Goal: Communication & Community: Answer question/provide support

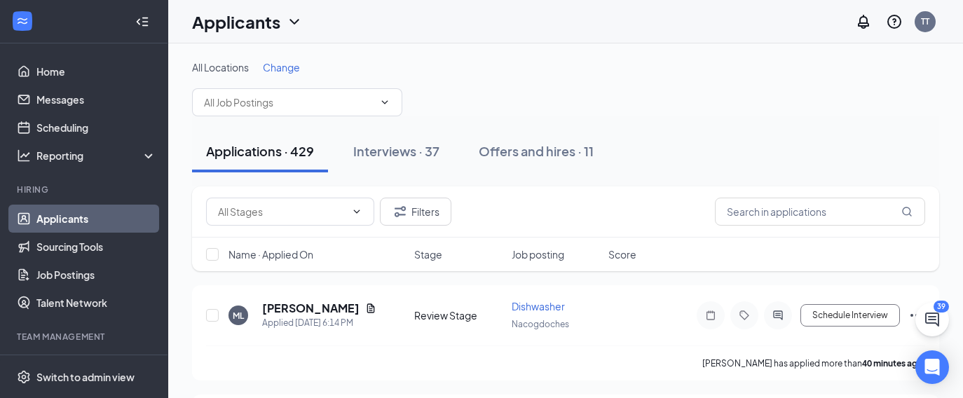
click at [592, 18] on div "Applicants TT" at bounding box center [565, 21] width 795 height 43
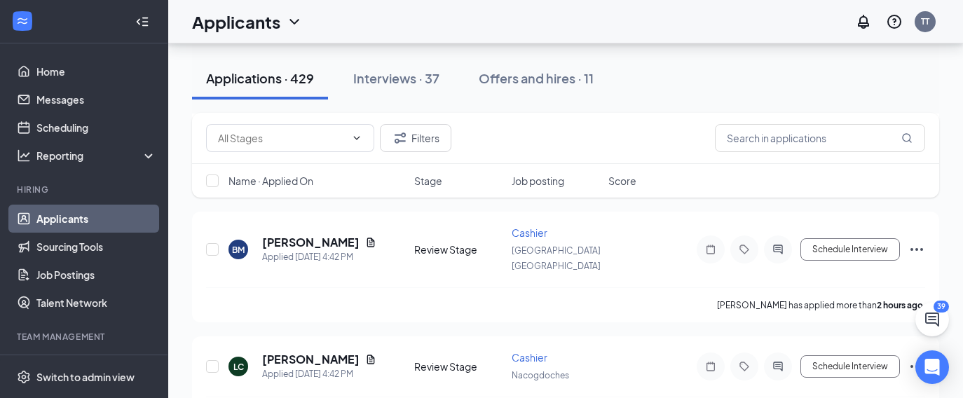
scroll to position [311, 0]
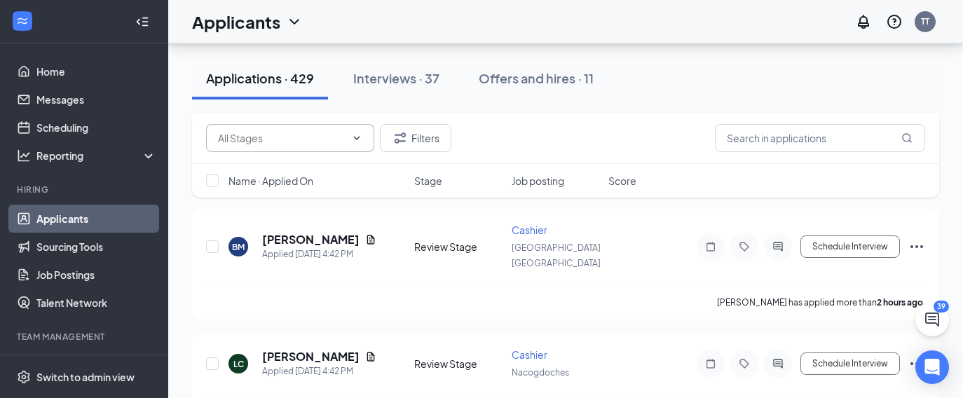
click at [312, 145] on input "text" at bounding box center [282, 137] width 128 height 15
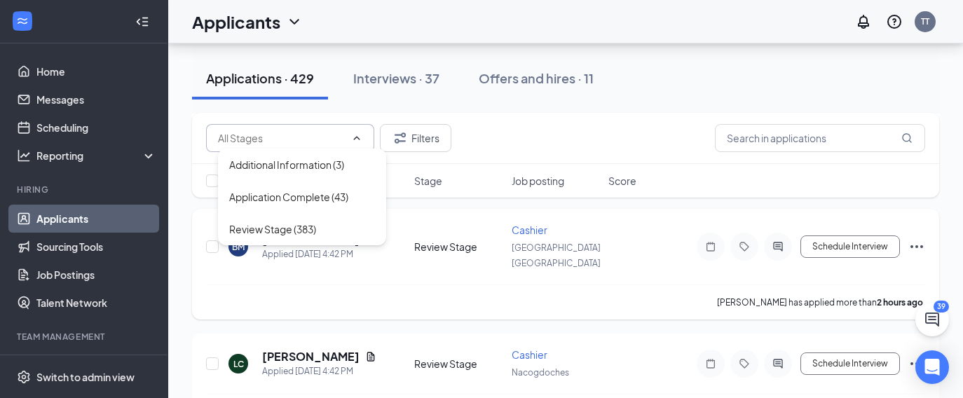
click at [787, 287] on div "[PERSON_NAME] has applied more than 2 hours ago ." at bounding box center [565, 302] width 719 height 35
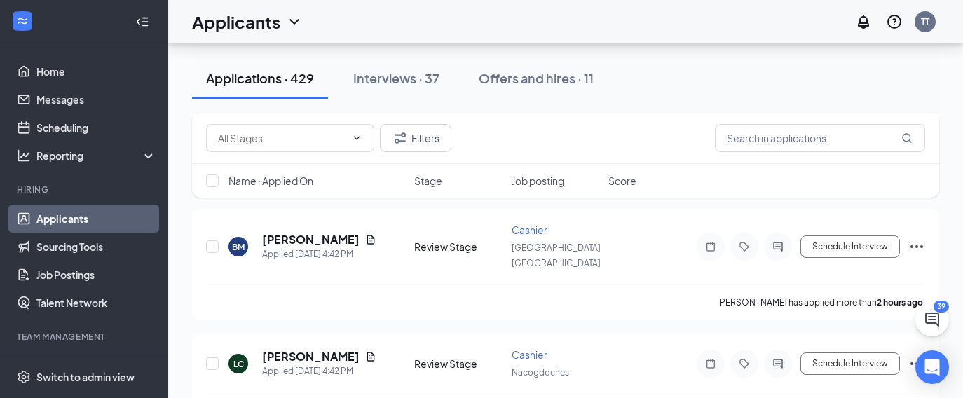
click at [583, 123] on div "Additional Information (3) Application Complete (43) Review Stage (383) Filters" at bounding box center [565, 138] width 747 height 51
click at [576, 142] on div "Additional Information (3) Application Complete (43) Review Stage (383) Filters" at bounding box center [565, 138] width 719 height 28
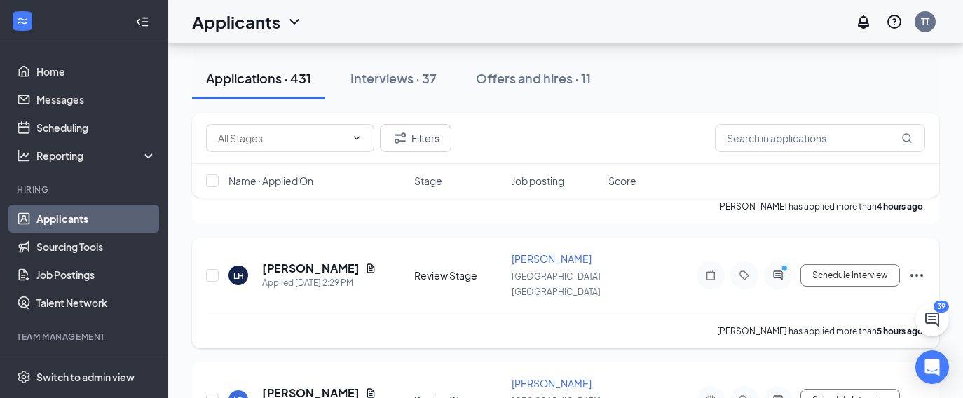
scroll to position [590, 0]
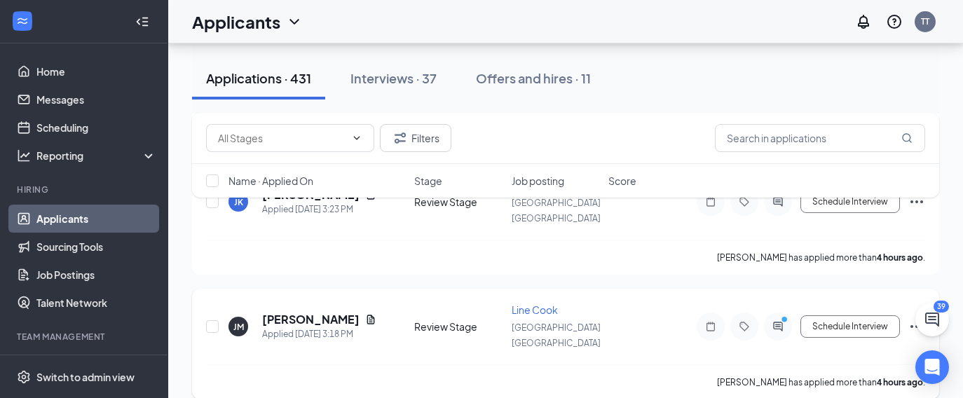
click at [766, 313] on div at bounding box center [778, 327] width 28 height 28
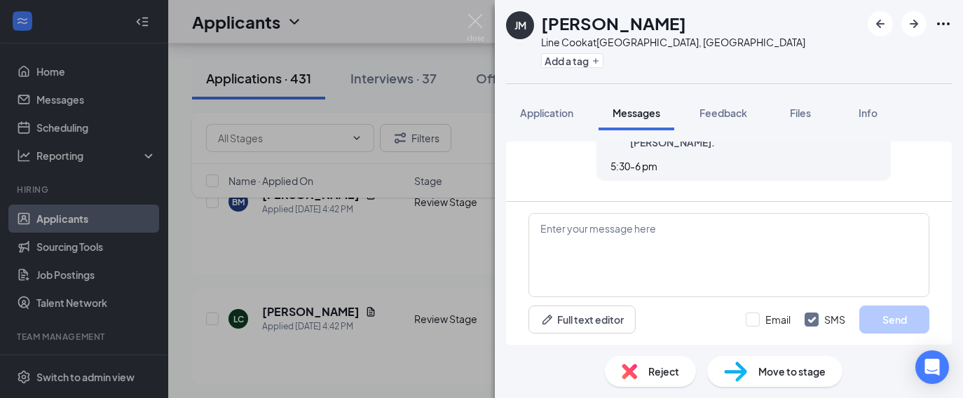
scroll to position [353, 0]
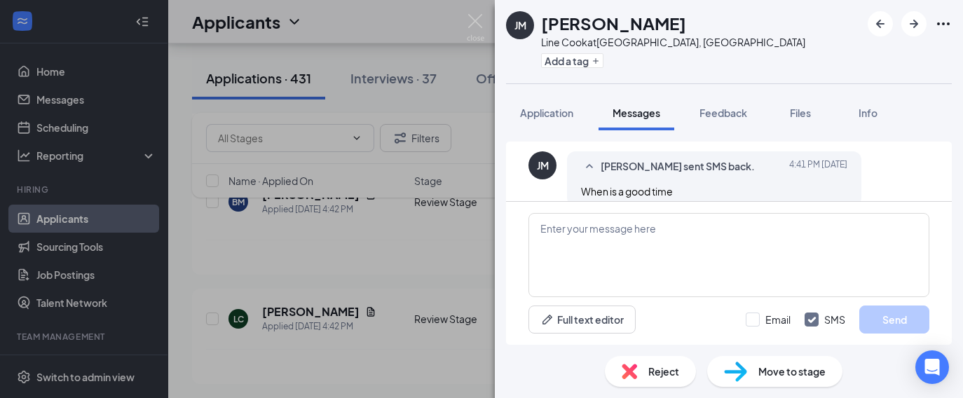
scroll to position [294, 0]
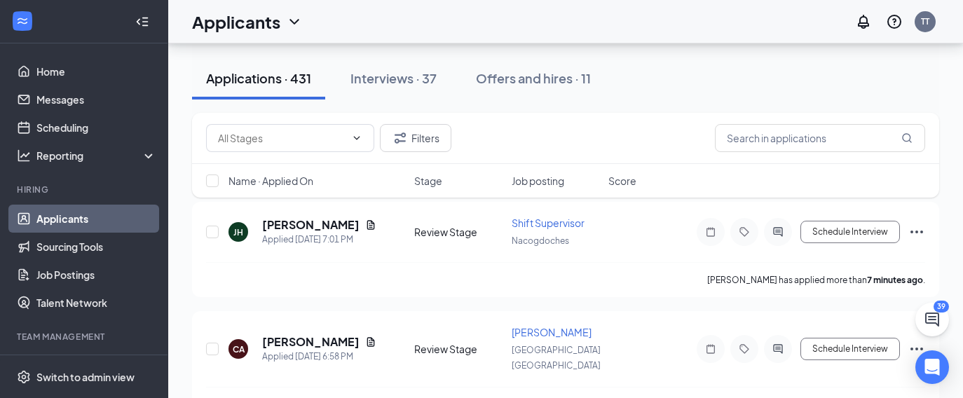
scroll to position [86, 0]
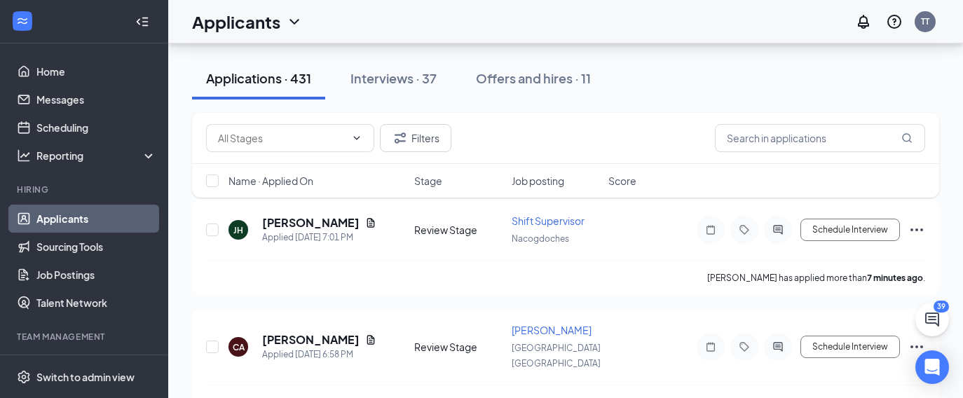
click at [219, 188] on div "Name · Applied On Stage Job posting Score" at bounding box center [565, 181] width 747 height 34
click at [213, 184] on input "checkbox" at bounding box center [212, 181] width 13 height 13
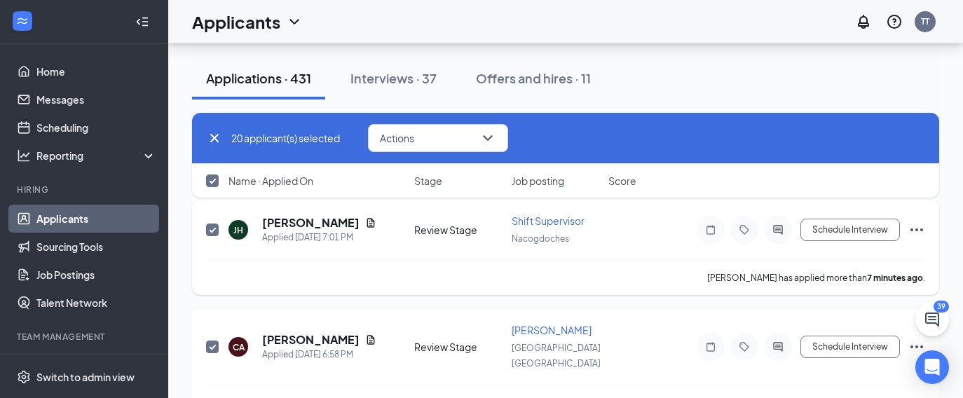
checkbox input "true"
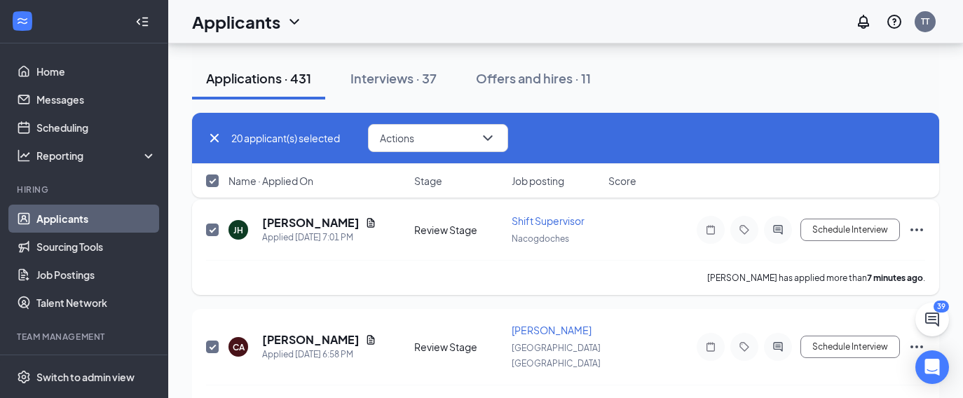
checkbox input "true"
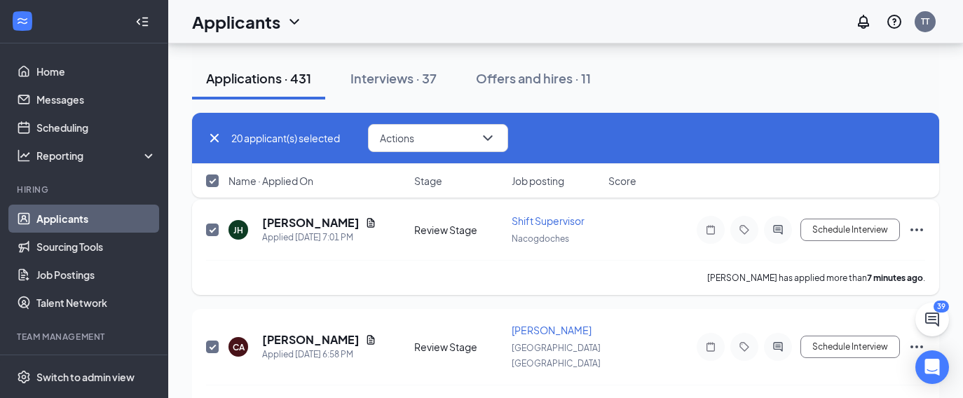
checkbox input "true"
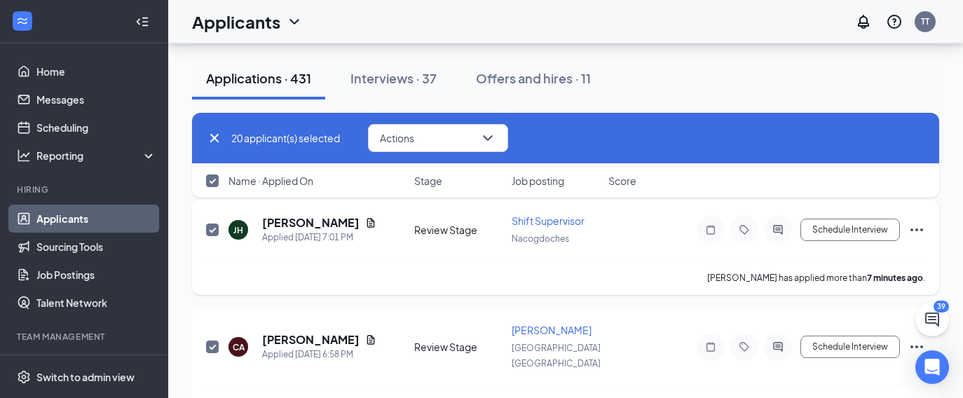
checkbox input "true"
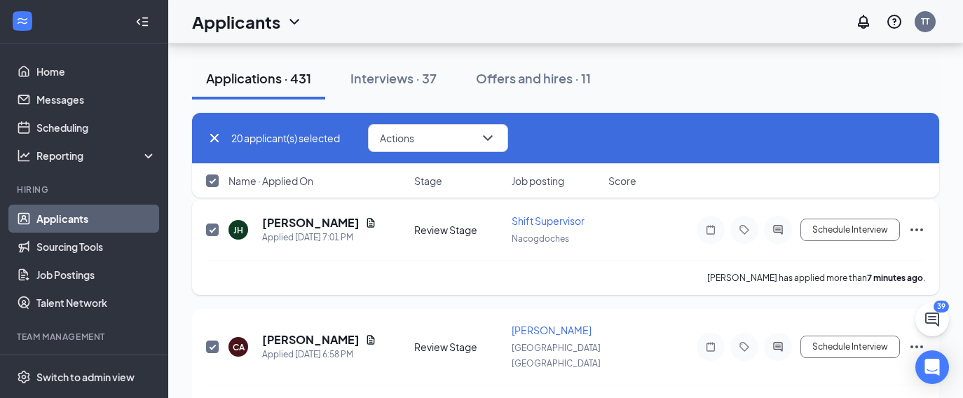
checkbox input "true"
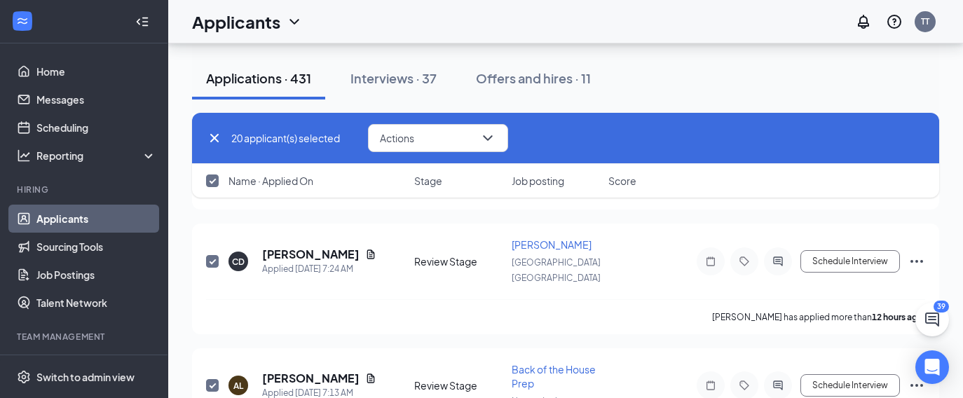
scroll to position [2091, 0]
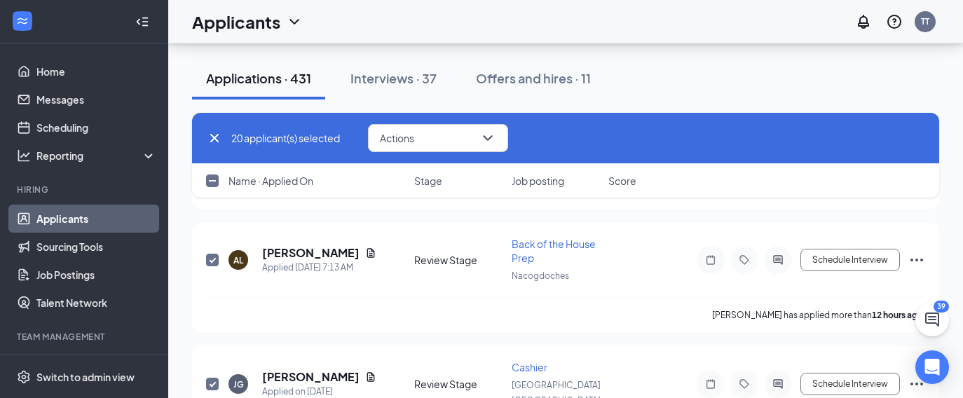
checkbox input "false"
click at [935, 317] on icon "ChatActive" at bounding box center [932, 320] width 14 height 14
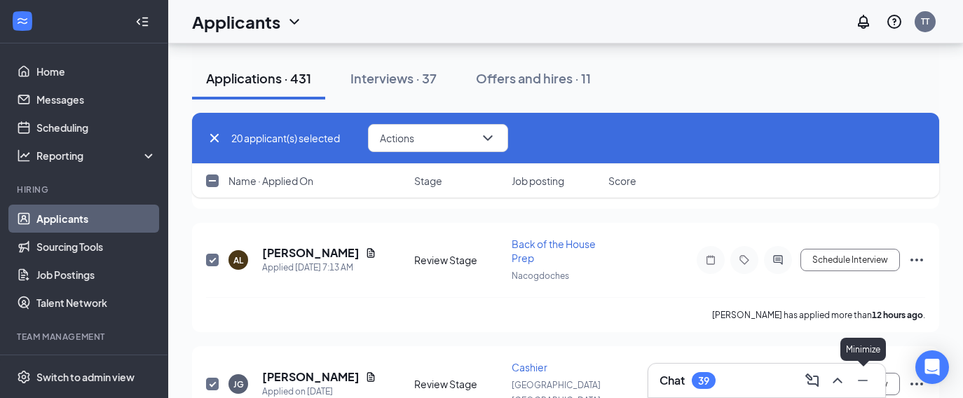
click at [864, 387] on icon "Minimize" at bounding box center [863, 380] width 17 height 17
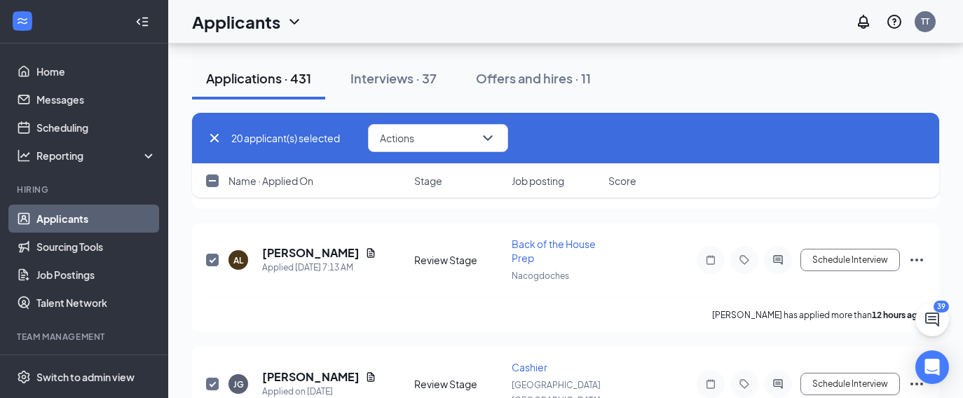
click at [918, 330] on div "39" at bounding box center [933, 320] width 34 height 34
click at [935, 318] on icon "ChatActive" at bounding box center [932, 319] width 17 height 17
click at [722, 373] on div "Chat 39" at bounding box center [767, 380] width 215 height 22
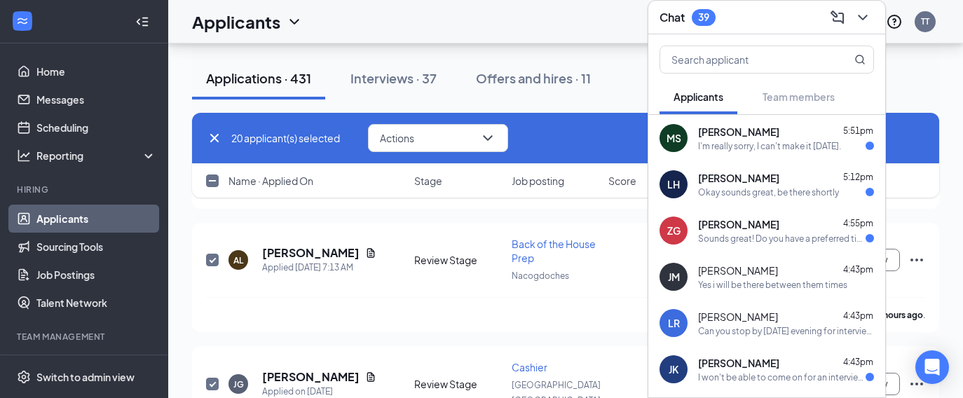
click at [775, 149] on div "I'm really sorry, I can't make it [DATE]." at bounding box center [769, 146] width 143 height 12
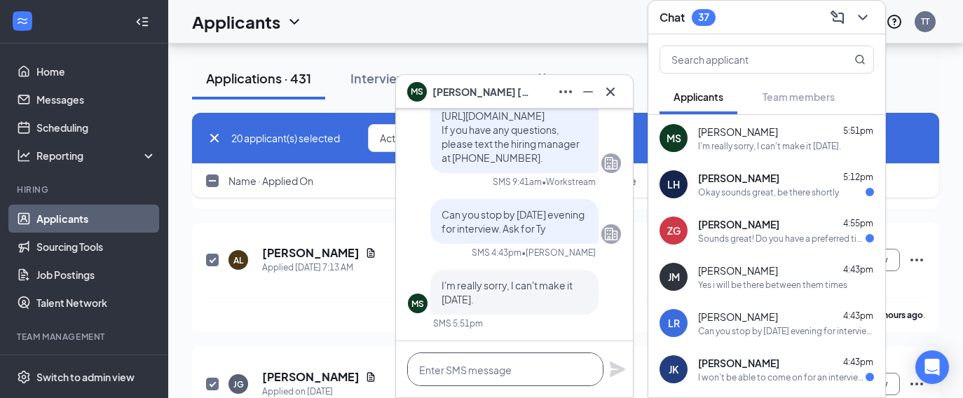
click at [475, 379] on textarea at bounding box center [505, 370] width 196 height 34
type textarea "no pro"
click at [768, 260] on div "[PERSON_NAME] 4:43pm Yes i will be there between them times" at bounding box center [767, 277] width 237 height 46
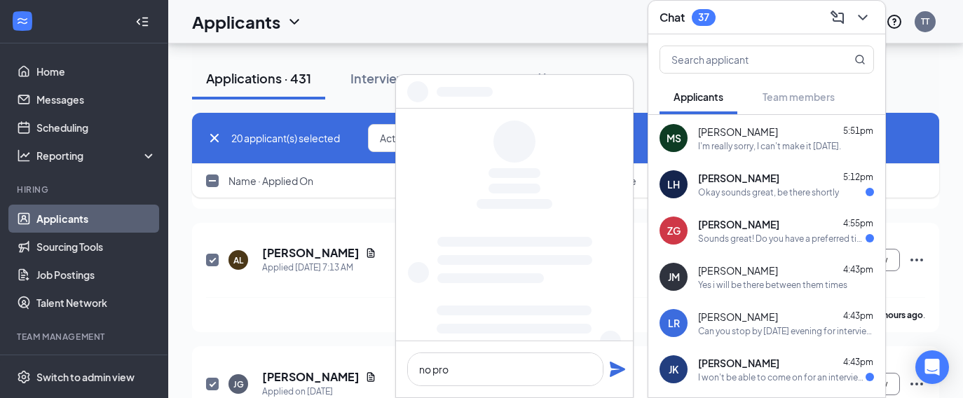
click at [768, 239] on div "Sounds great! Do you have a preferred time?" at bounding box center [782, 239] width 168 height 12
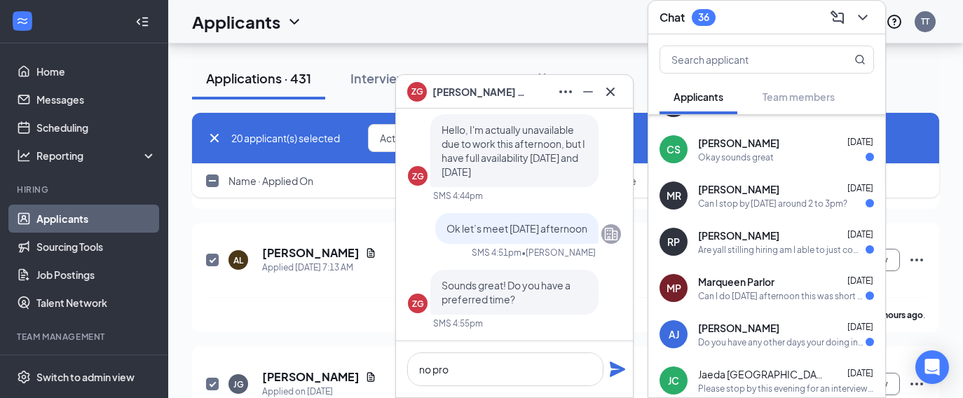
scroll to position [426, 0]
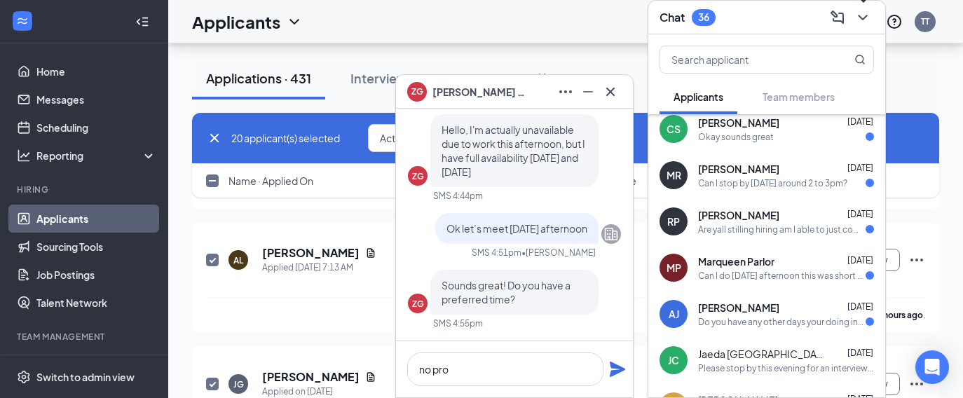
click at [863, 11] on icon "ChevronDown" at bounding box center [863, 17] width 17 height 17
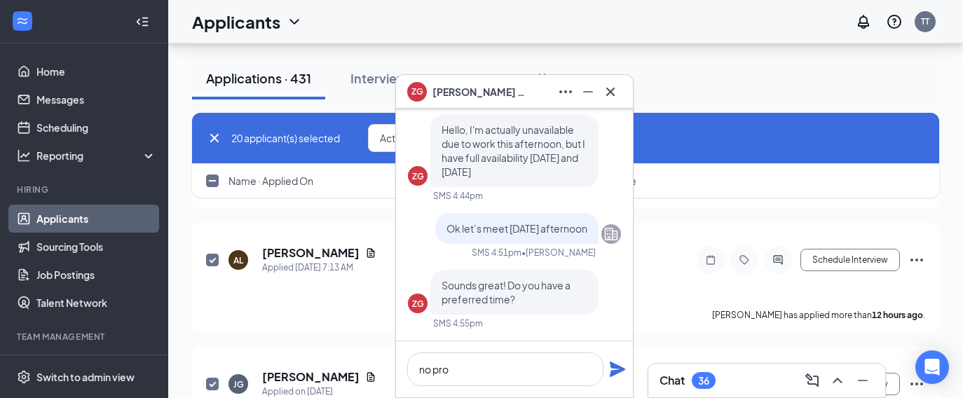
scroll to position [0, 0]
click at [610, 92] on icon "Cross" at bounding box center [610, 91] width 8 height 8
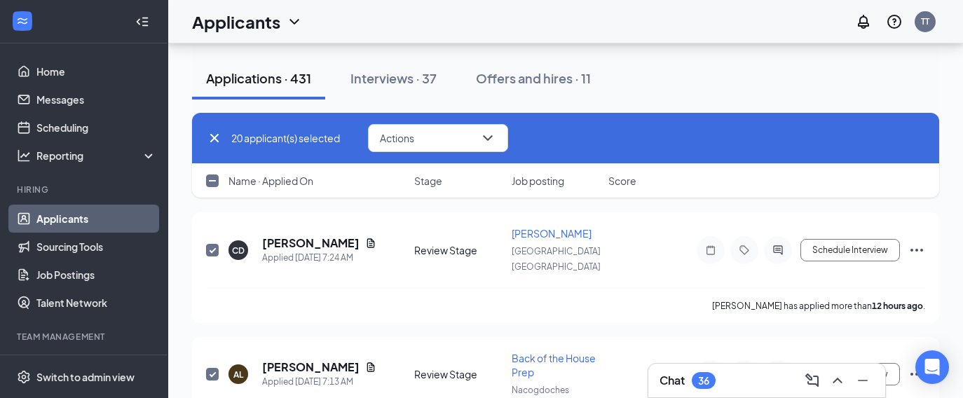
scroll to position [1755, 0]
